Goal: Find specific page/section: Find specific page/section

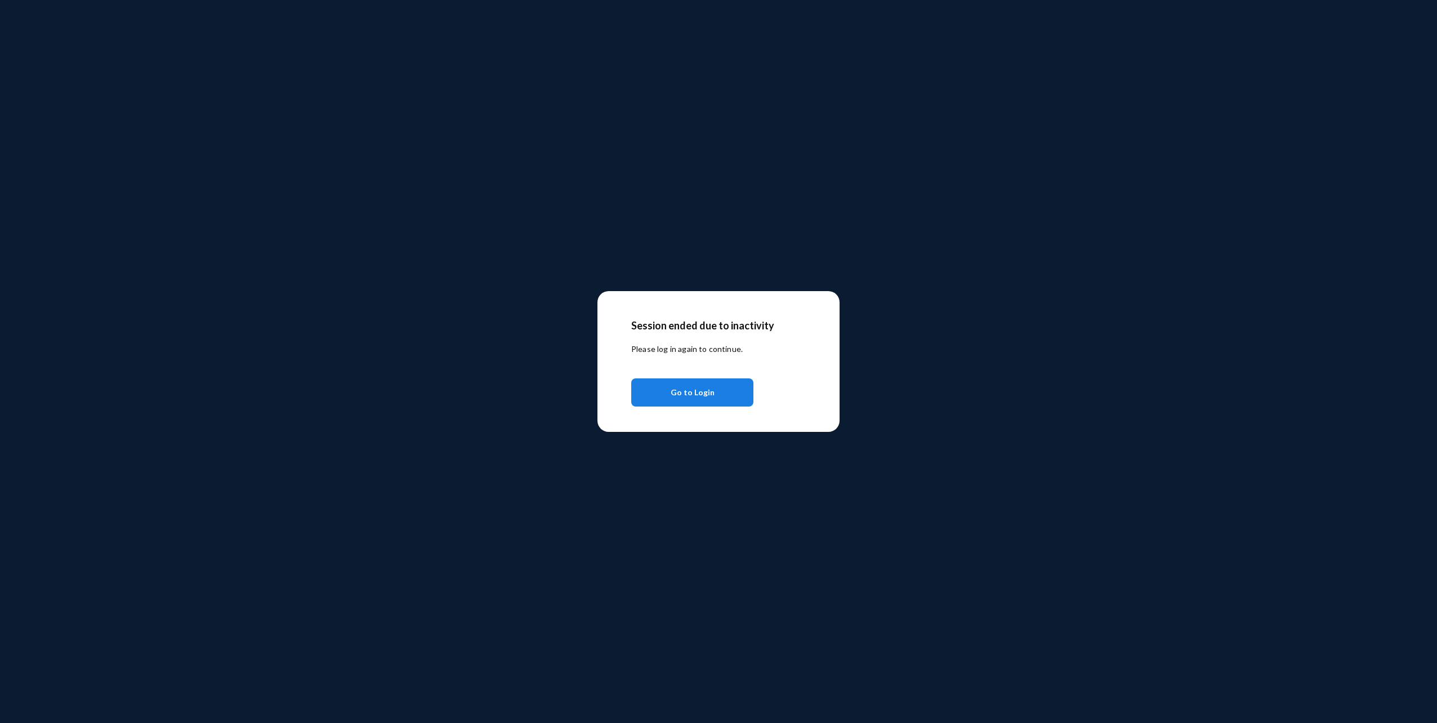
click at [701, 398] on span "Go to Login" at bounding box center [692, 392] width 44 height 20
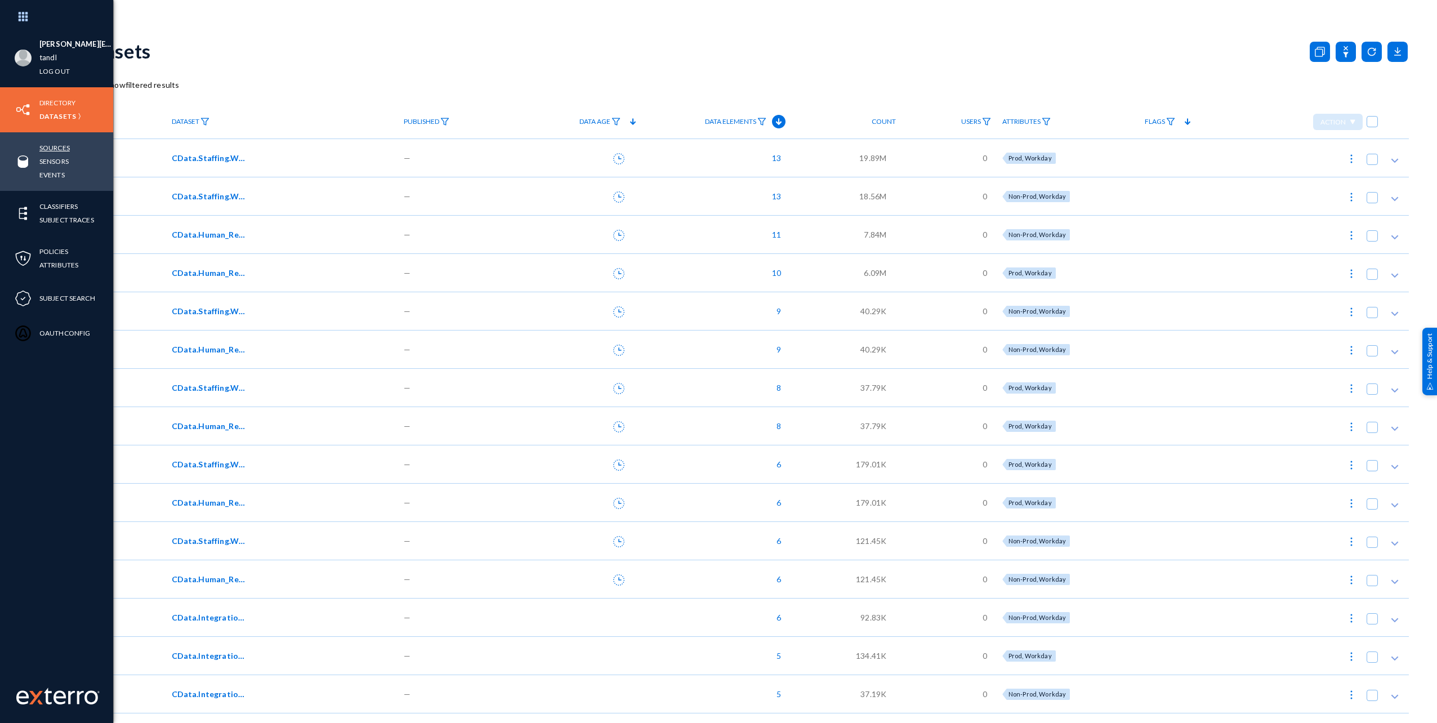
click at [48, 150] on link "Sources" at bounding box center [54, 147] width 30 height 13
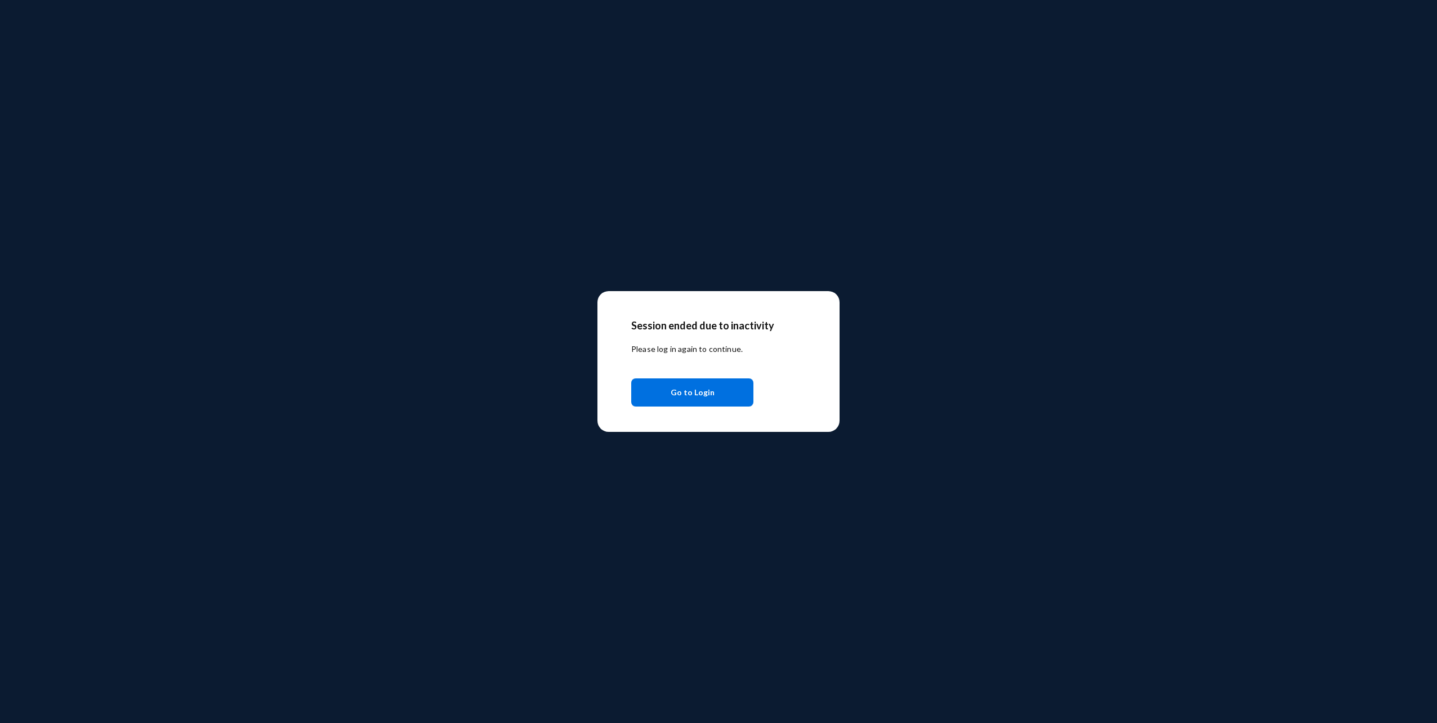
click at [665, 396] on button "Go to Login" at bounding box center [692, 392] width 122 height 28
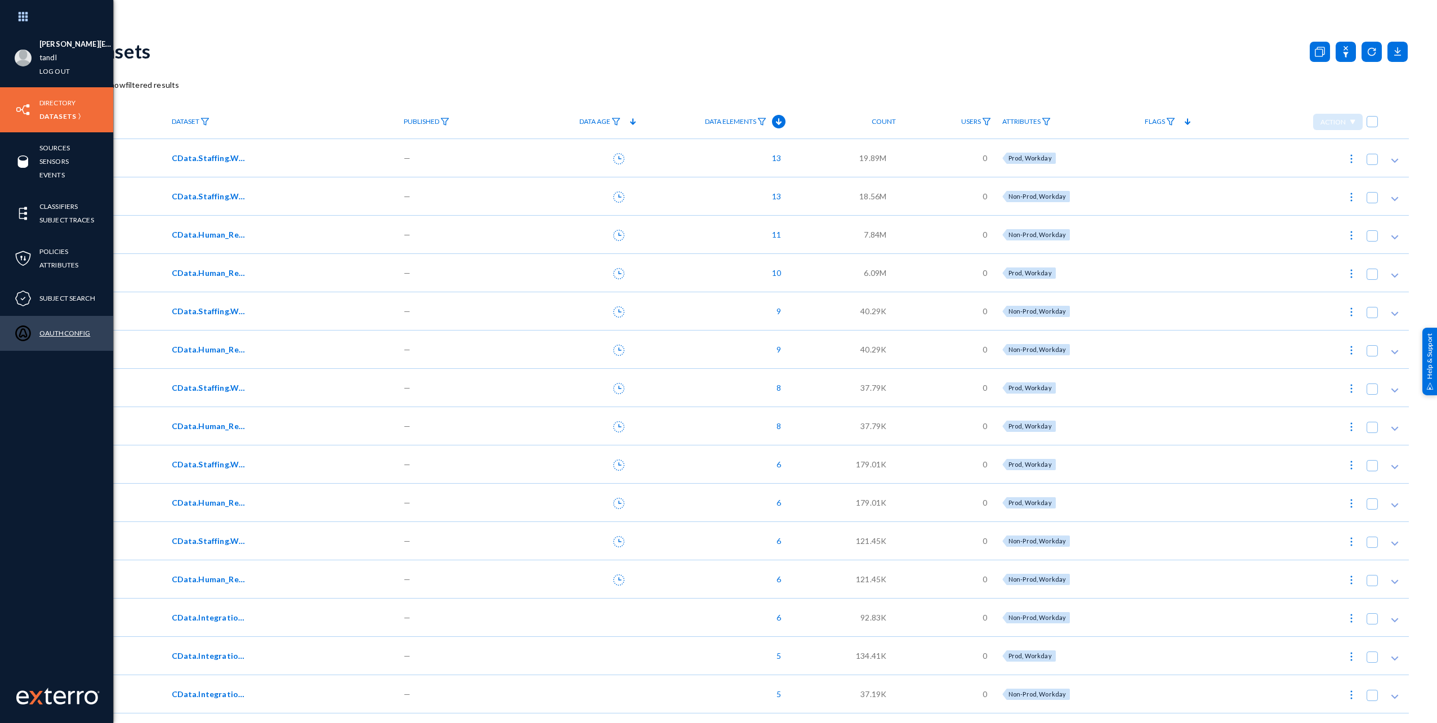
click at [62, 335] on link "OAuthConfig" at bounding box center [64, 333] width 51 height 13
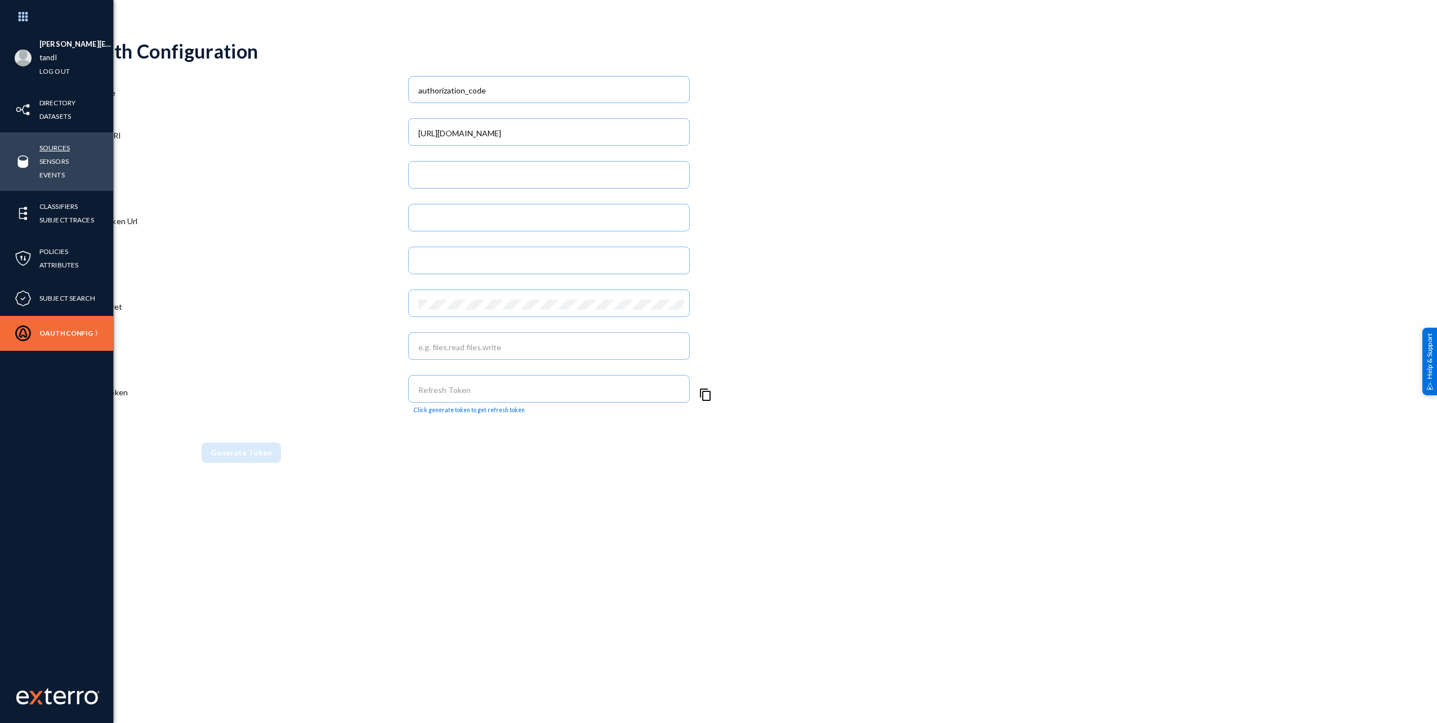
click at [63, 144] on link "Sources" at bounding box center [54, 147] width 30 height 13
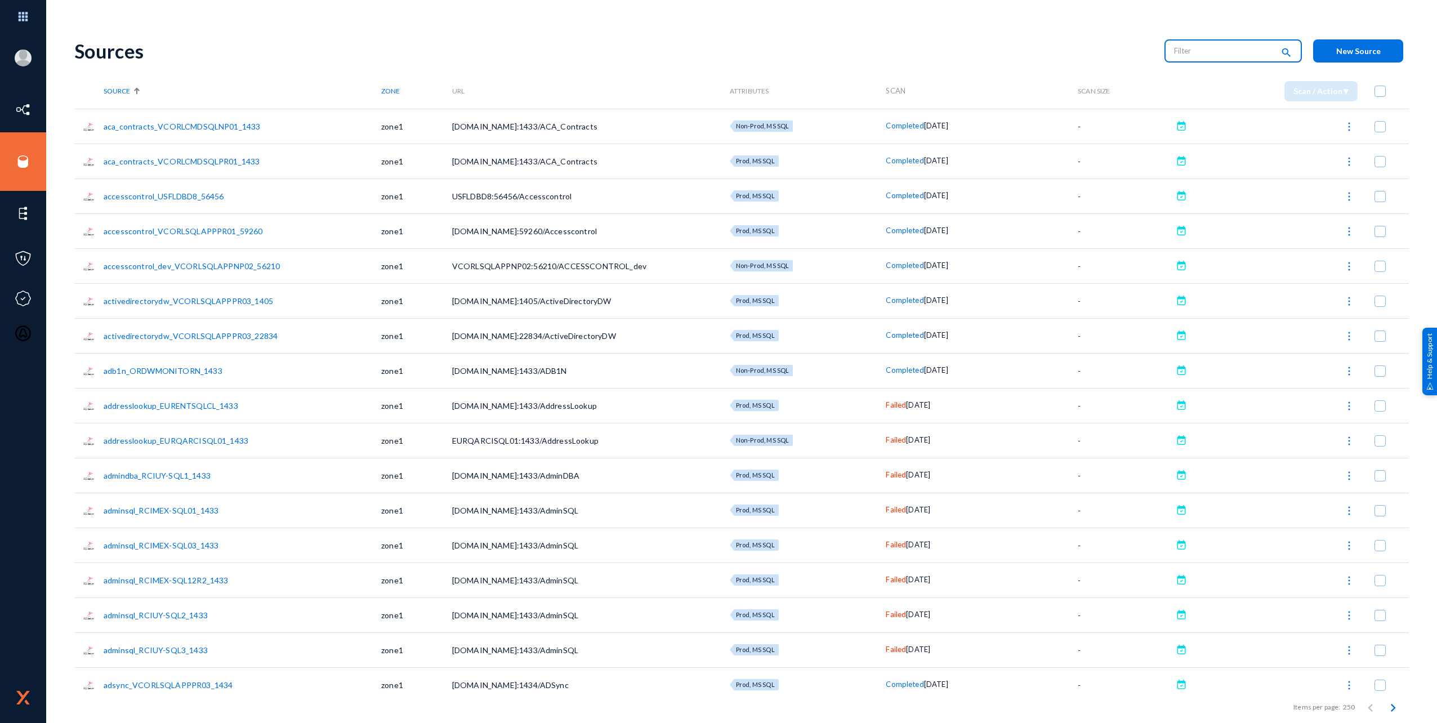
click at [1211, 46] on input "text" at bounding box center [1223, 50] width 99 height 17
type input "O365"
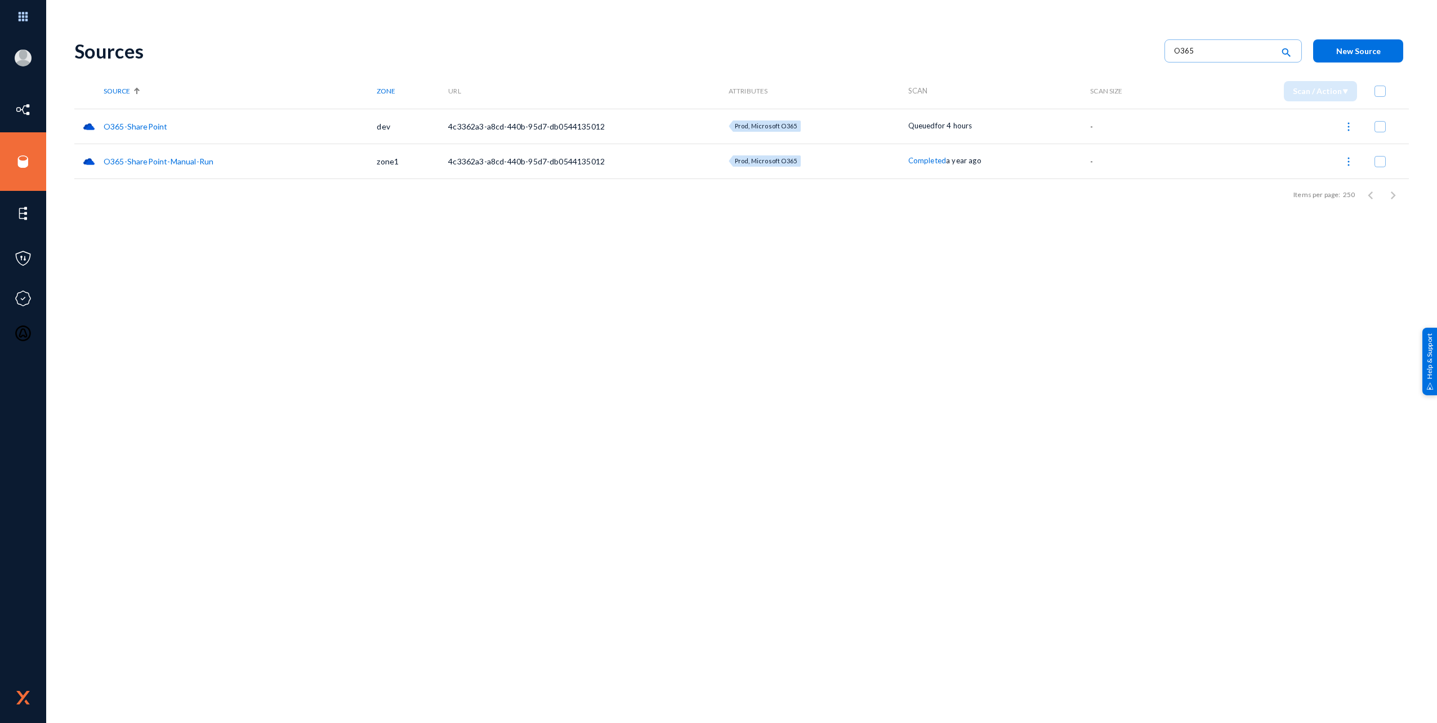
click at [918, 337] on div "Sources O365 search New Source Source Zone URL Attributes Scan Scan Size Scan /…" at bounding box center [741, 197] width 1334 height 338
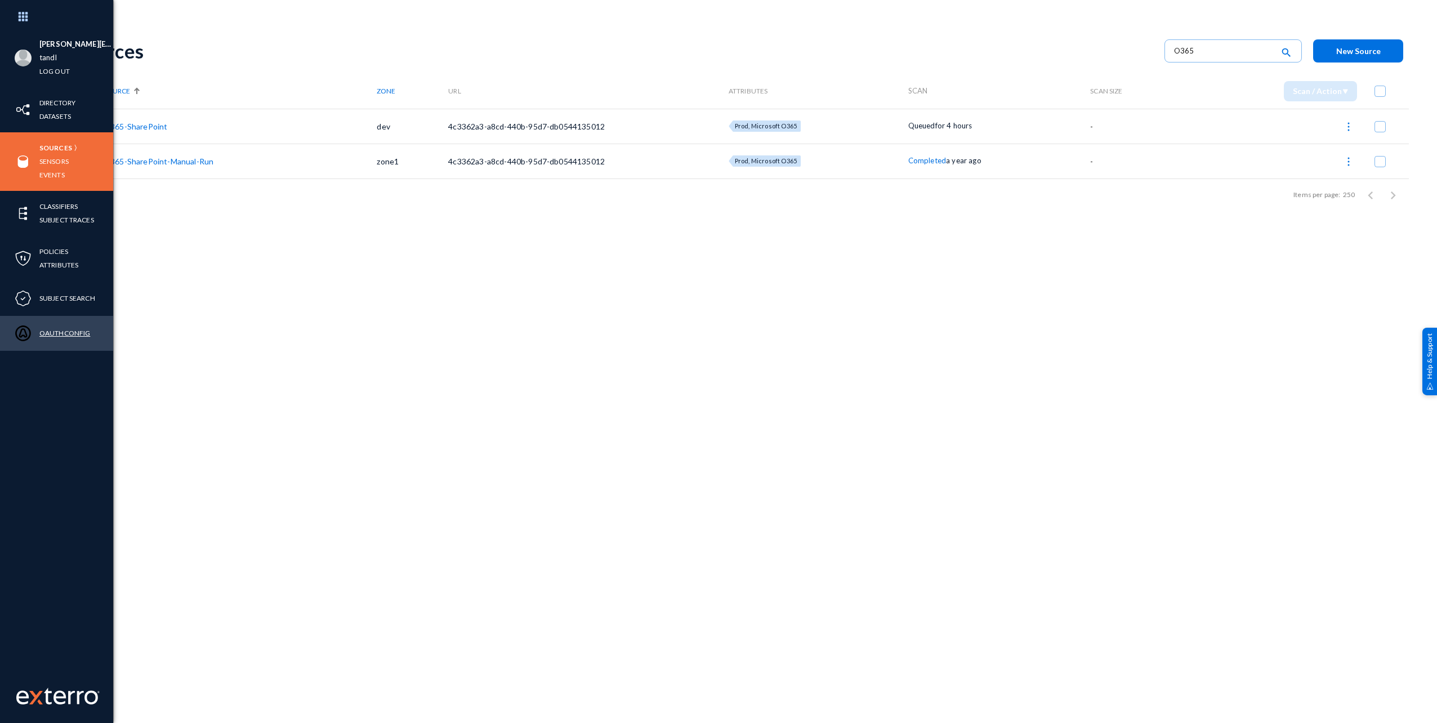
click at [56, 336] on link "OAuthConfig" at bounding box center [64, 333] width 51 height 13
